Goal: Complete application form

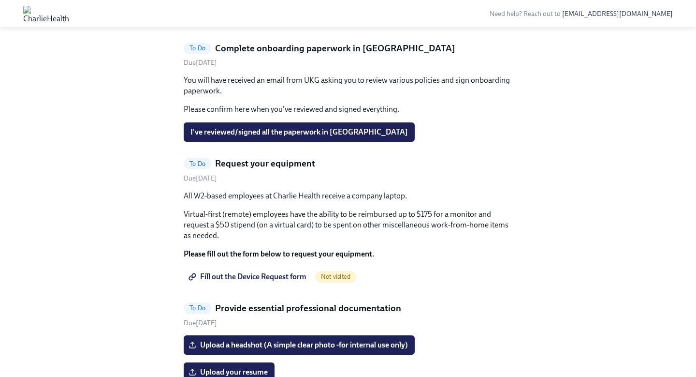
scroll to position [531, 0]
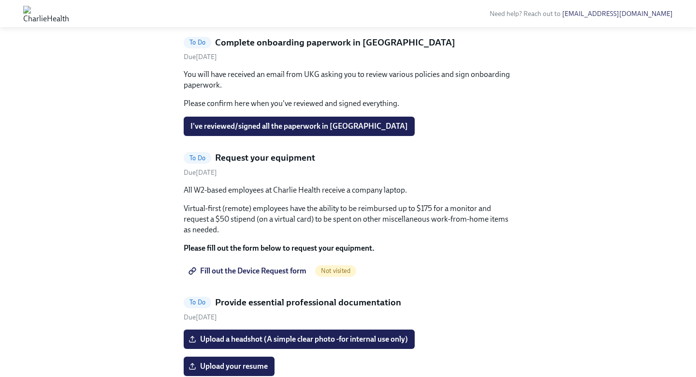
click at [269, 16] on span "I've provided all requested info in Checkr" at bounding box center [257, 11] width 135 height 10
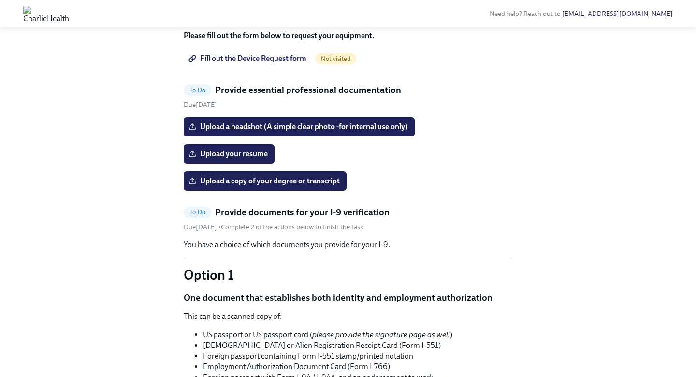
scroll to position [631, 0]
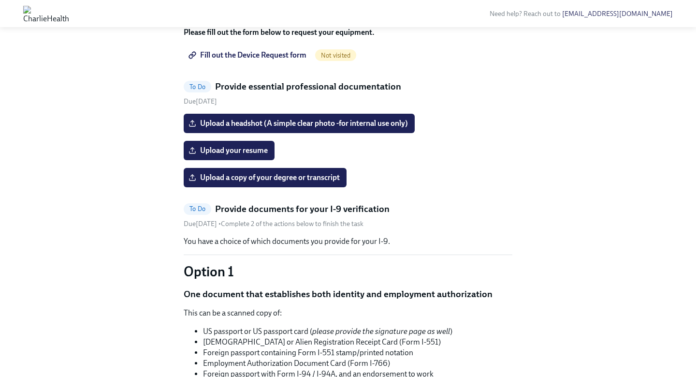
click at [271, 60] on span "Fill out the Device Request form" at bounding box center [248, 55] width 116 height 10
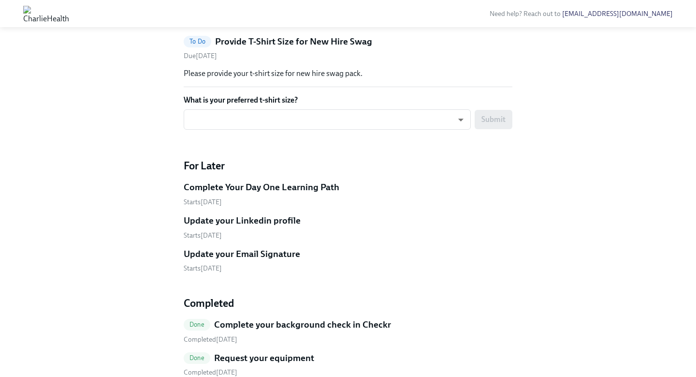
scroll to position [1335, 0]
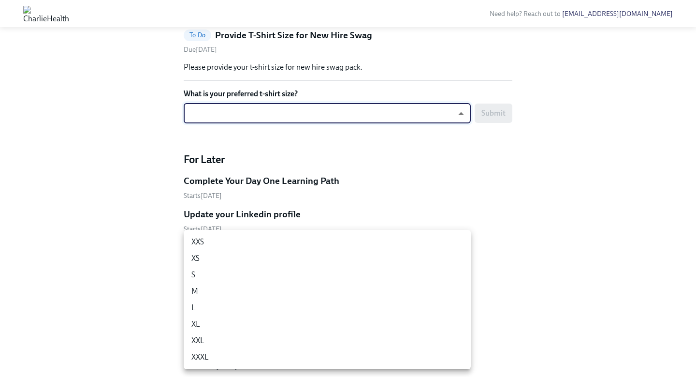
click at [293, 294] on li "M" at bounding box center [327, 291] width 287 height 16
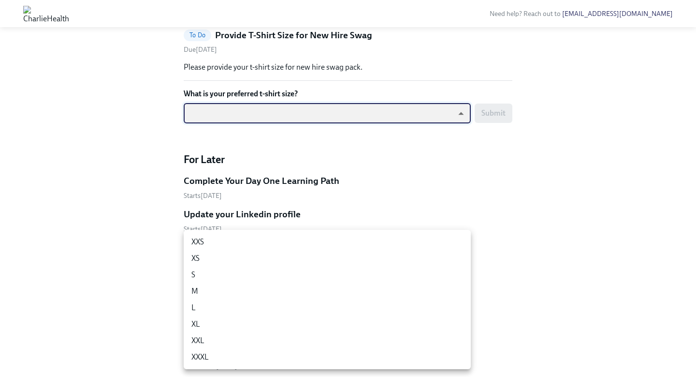
type input "UEGyU4SCa"
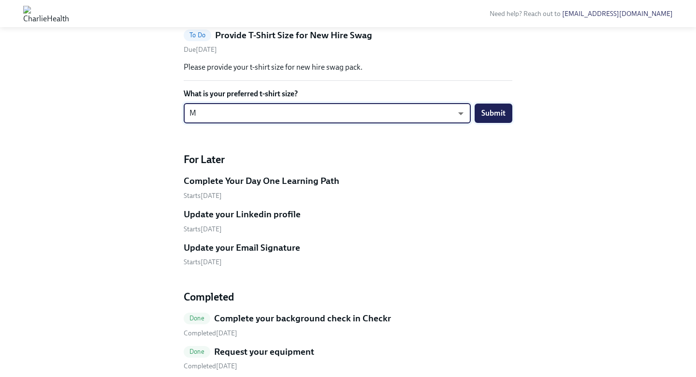
click at [489, 118] on span "Submit" at bounding box center [493, 113] width 24 height 10
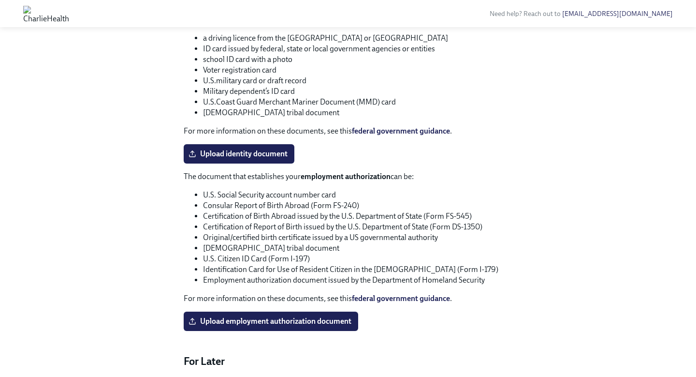
scroll to position [1020, 0]
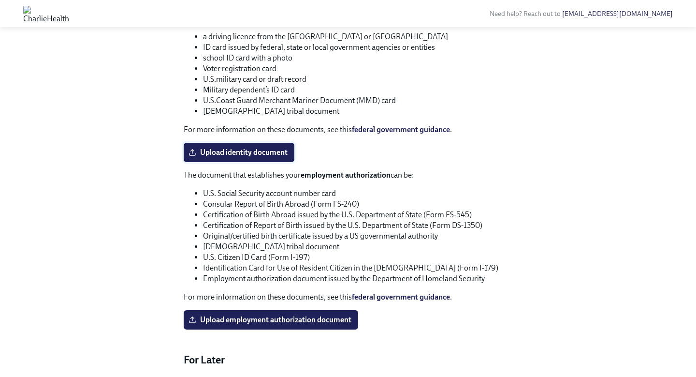
click at [251, 162] on label "Upload identity document" at bounding box center [239, 152] width 111 height 19
click at [0, 0] on input "Upload identity document" at bounding box center [0, 0] width 0 height 0
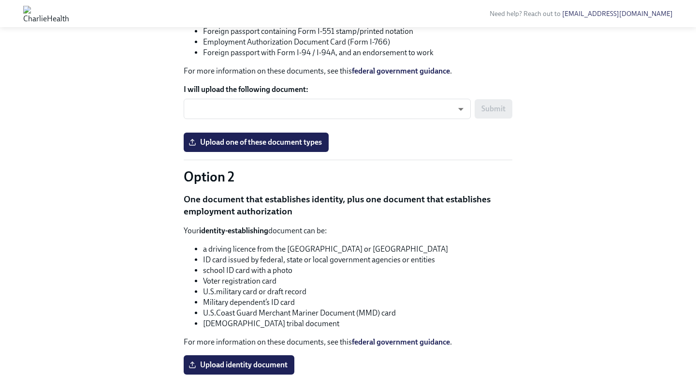
scroll to position [816, 0]
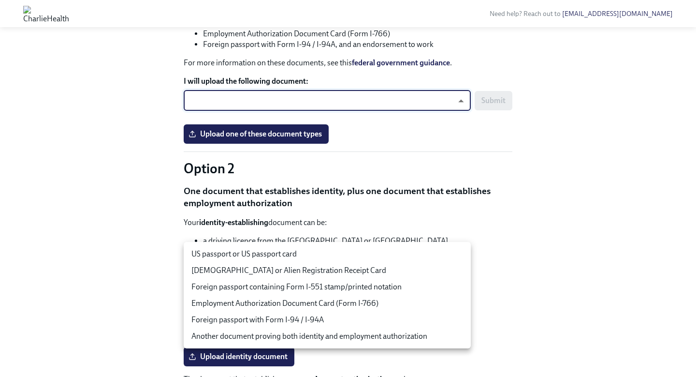
click at [376, 256] on body "Need help? Reach out to [EMAIL_ADDRESS][DOMAIN_NAME] Hi [PERSON_NAME]! This is …" at bounding box center [348, 18] width 696 height 1669
click at [466, 140] on div at bounding box center [348, 188] width 696 height 377
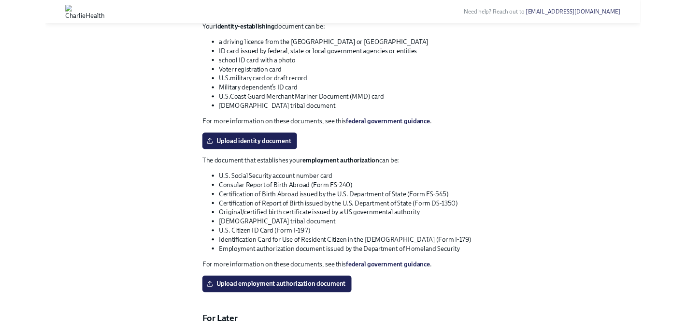
scroll to position [1028, 0]
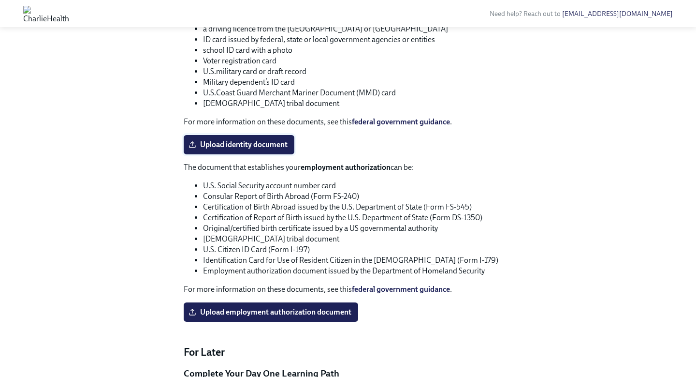
click at [233, 149] on span "Upload identity document" at bounding box center [238, 145] width 97 height 10
click at [0, 0] on input "Upload identity document" at bounding box center [0, 0] width 0 height 0
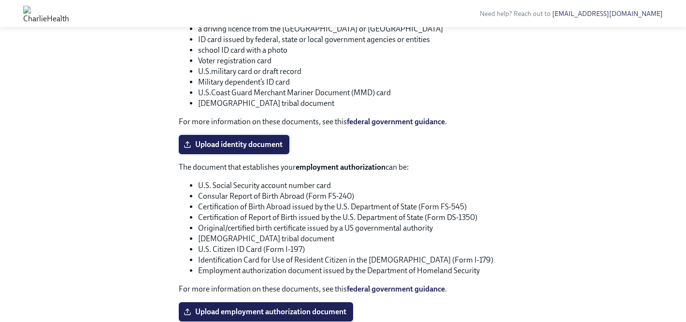
click at [252, 149] on span "Upload identity document" at bounding box center [234, 145] width 97 height 10
click at [0, 0] on input "Upload identity document" at bounding box center [0, 0] width 0 height 0
click at [267, 149] on span "Upload identity document" at bounding box center [234, 145] width 97 height 10
click at [0, 0] on input "Upload identity document" at bounding box center [0, 0] width 0 height 0
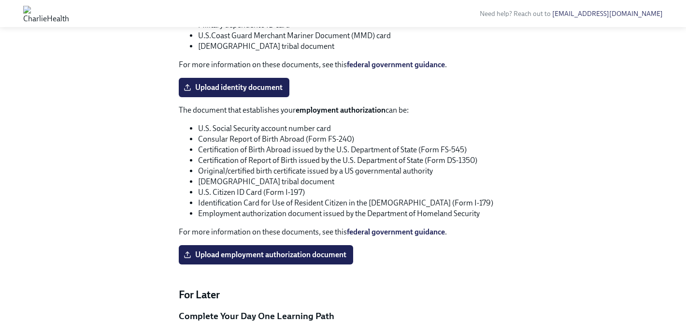
scroll to position [1085, 0]
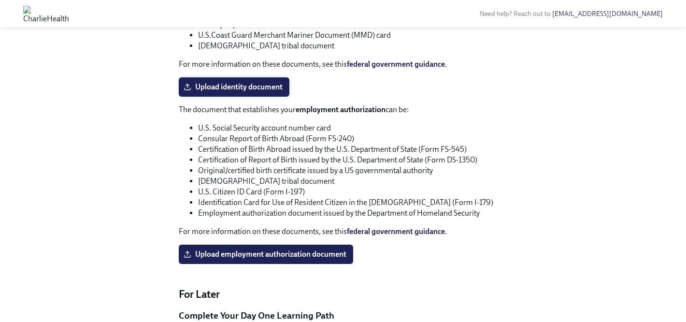
click at [218, 92] on span "Upload identity document" at bounding box center [234, 87] width 97 height 10
click at [0, 0] on input "Upload identity document" at bounding box center [0, 0] width 0 height 0
click at [253, 92] on span "Upload identity document" at bounding box center [234, 87] width 97 height 10
click at [0, 0] on input "Upload identity document" at bounding box center [0, 0] width 0 height 0
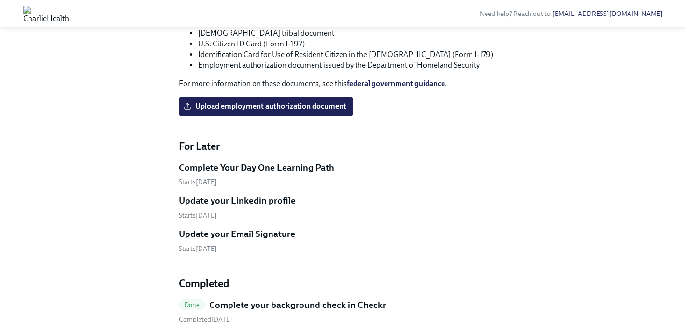
scroll to position [1225, 0]
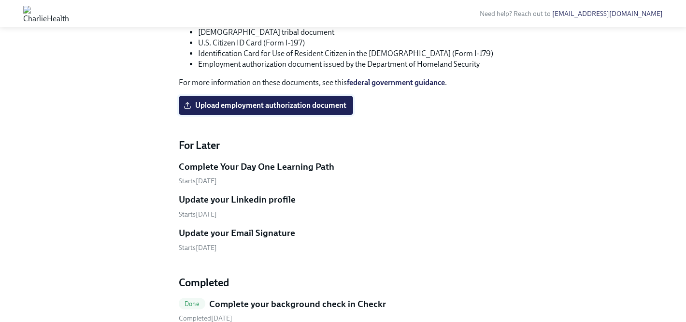
click at [271, 110] on span "Upload employment authorization document" at bounding box center [266, 106] width 161 height 10
click at [0, 0] on input "Upload employment authorization document" at bounding box center [0, 0] width 0 height 0
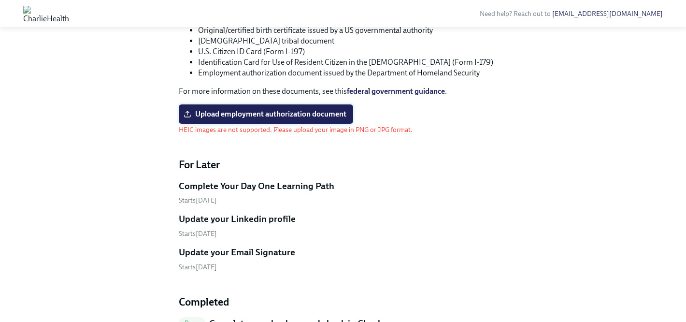
click at [284, 119] on span "Upload employment authorization document" at bounding box center [266, 114] width 161 height 10
click at [0, 0] on input "Upload employment authorization document" at bounding box center [0, 0] width 0 height 0
click at [276, 119] on span "Upload employment authorization document" at bounding box center [266, 114] width 161 height 10
click at [0, 0] on input "Upload employment authorization document" at bounding box center [0, 0] width 0 height 0
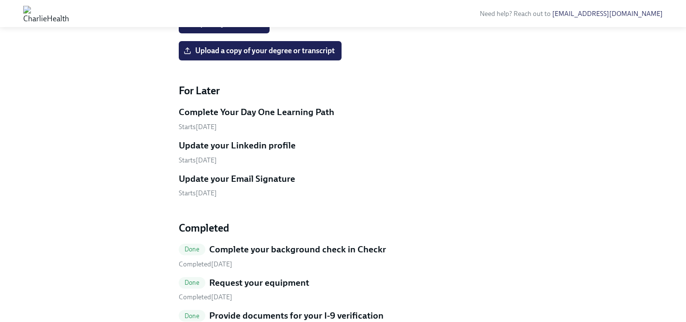
scroll to position [623, 0]
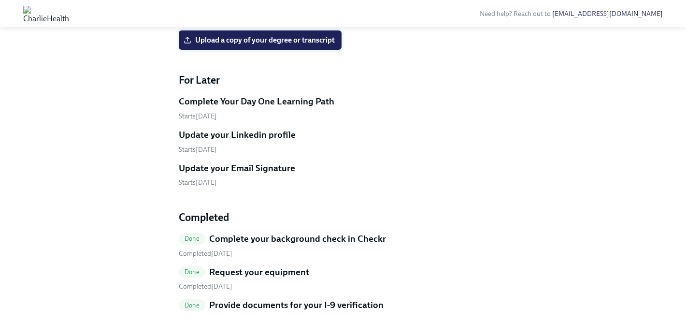
click at [269, 45] on span "Upload a copy of your degree or transcript" at bounding box center [260, 40] width 149 height 10
click at [0, 0] on input "Upload a copy of your degree or transcript" at bounding box center [0, 0] width 0 height 0
click at [226, 18] on span "Upload your resume" at bounding box center [224, 13] width 77 height 10
click at [0, 0] on input "Upload your resume" at bounding box center [0, 0] width 0 height 0
click at [230, 23] on label "Upload your resume" at bounding box center [224, 12] width 91 height 19
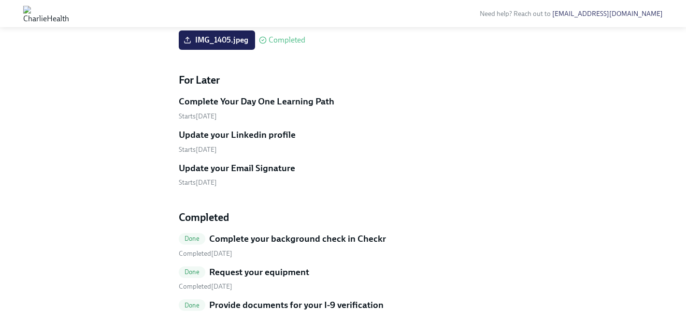
click at [0, 0] on input "Upload your resume" at bounding box center [0, 0] width 0 height 0
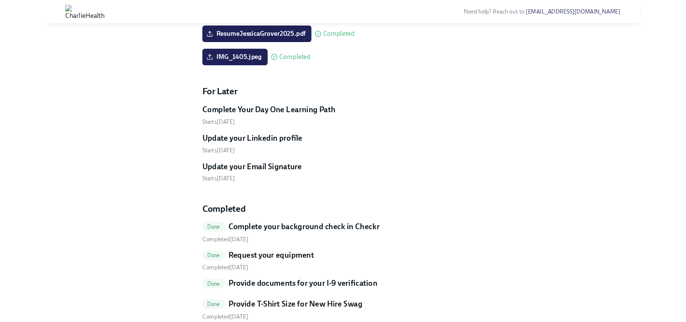
scroll to position [597, 0]
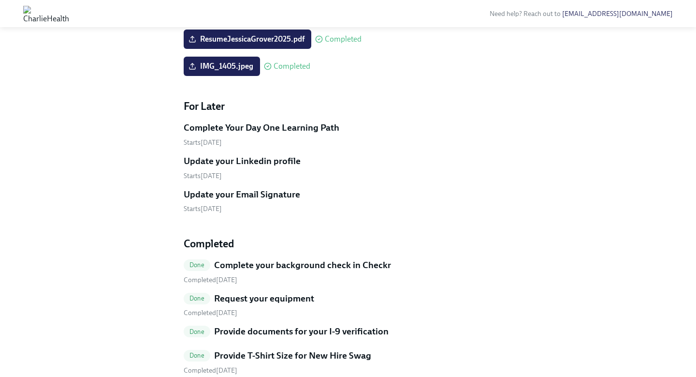
click at [346, 17] on span "Upload a headshot (A simple clear photo -for internal use only)" at bounding box center [298, 12] width 217 height 10
click at [0, 0] on input "Upload a headshot (A simple clear photo -for internal use only)" at bounding box center [0, 0] width 0 height 0
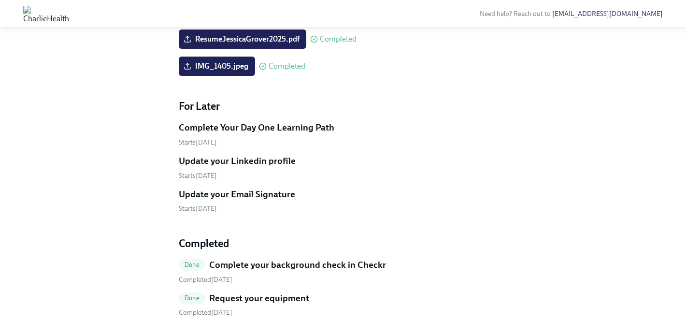
click at [299, 17] on span "Upload a headshot (A simple clear photo -for internal use only)" at bounding box center [294, 12] width 217 height 10
click at [0, 0] on input "Upload a headshot (A simple clear photo -for internal use only)" at bounding box center [0, 0] width 0 height 0
click at [225, 17] on span "IMG_1408.jpeg" at bounding box center [217, 12] width 63 height 10
click at [0, 0] on input "IMG_1408.jpeg" at bounding box center [0, 0] width 0 height 0
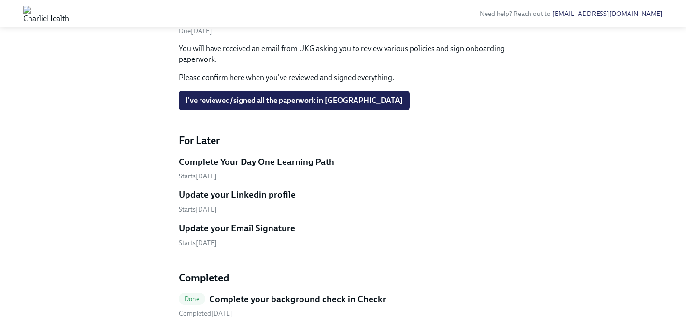
scroll to position [444, 0]
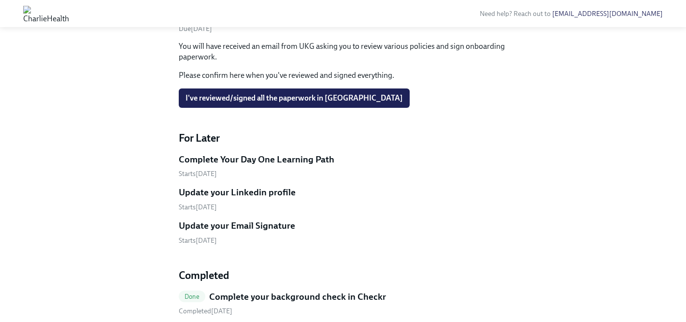
click at [619, 15] on link "[EMAIL_ADDRESS][DOMAIN_NAME]" at bounding box center [607, 14] width 111 height 8
click at [620, 13] on link "[EMAIL_ADDRESS][DOMAIN_NAME]" at bounding box center [607, 14] width 111 height 8
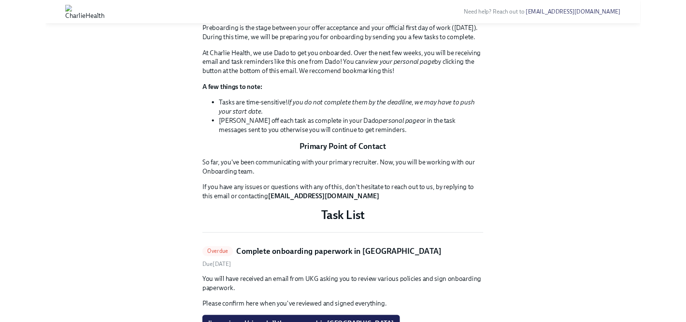
scroll to position [0, 0]
